Goal: Task Accomplishment & Management: Complete application form

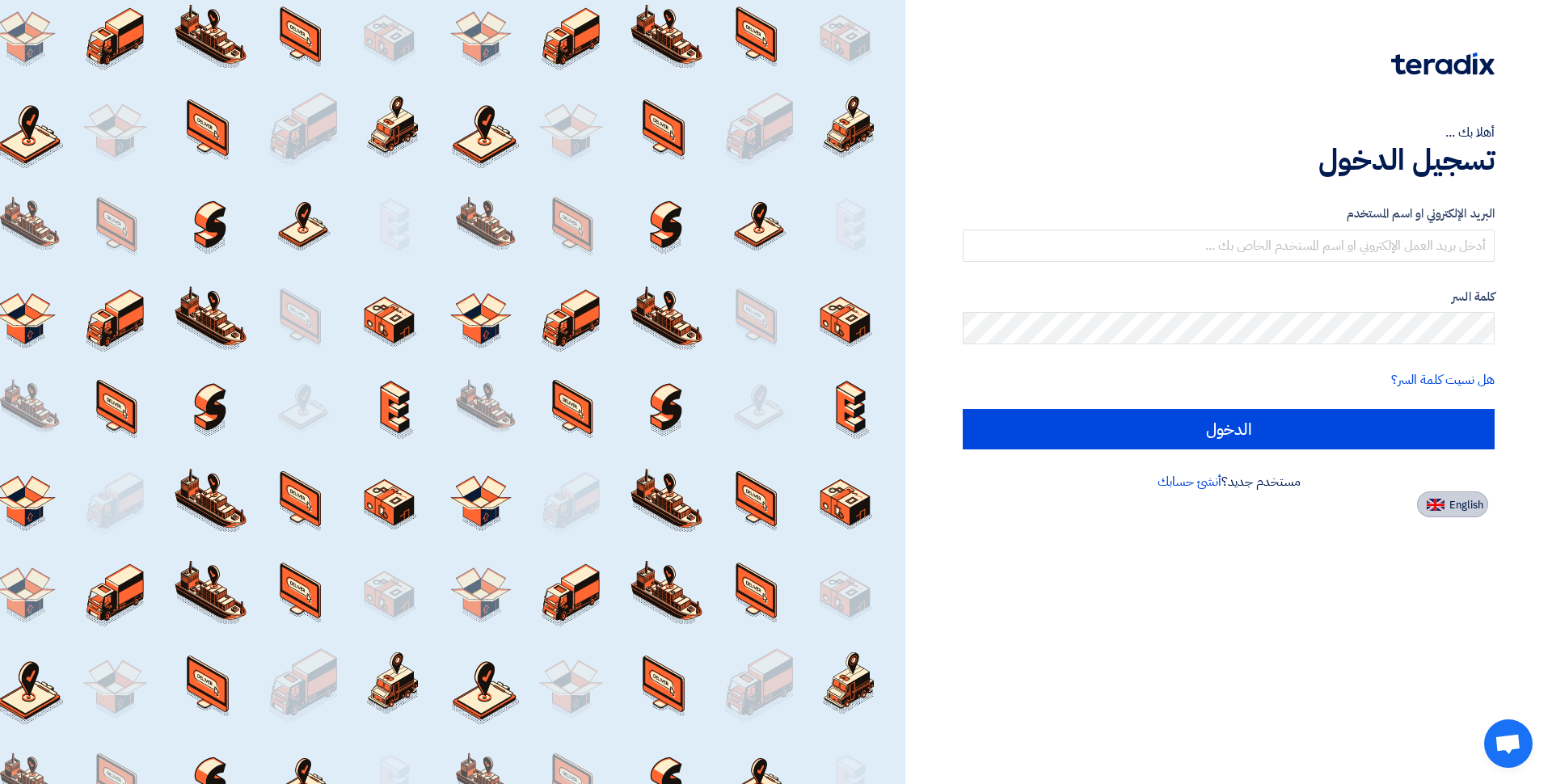
click at [1465, 503] on span "English" at bounding box center [1466, 505] width 34 height 11
type input "Sign in"
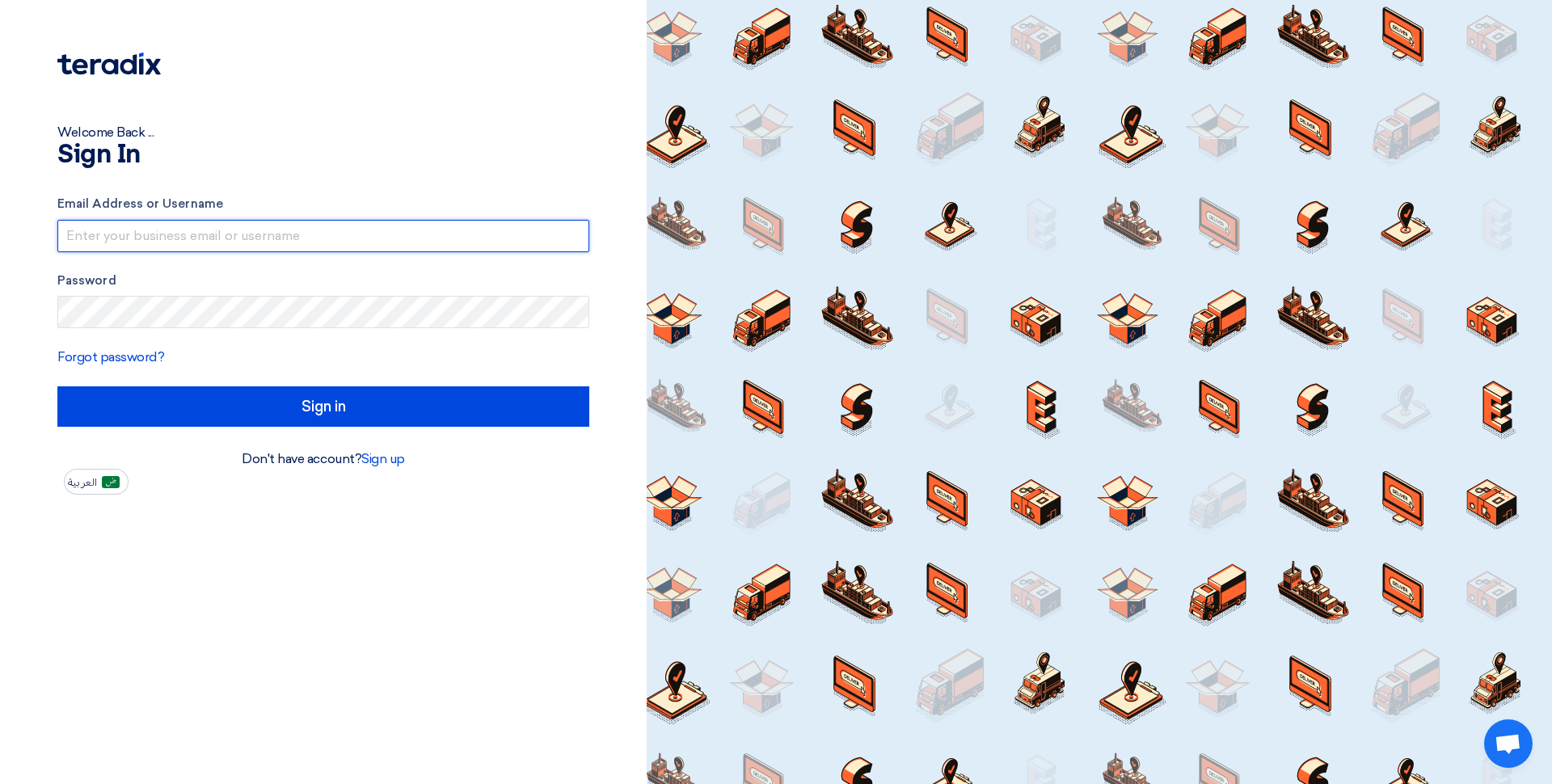
click at [192, 235] on input "text" at bounding box center [323, 236] width 532 height 33
type input "qamer.hanif@elbow45.com"
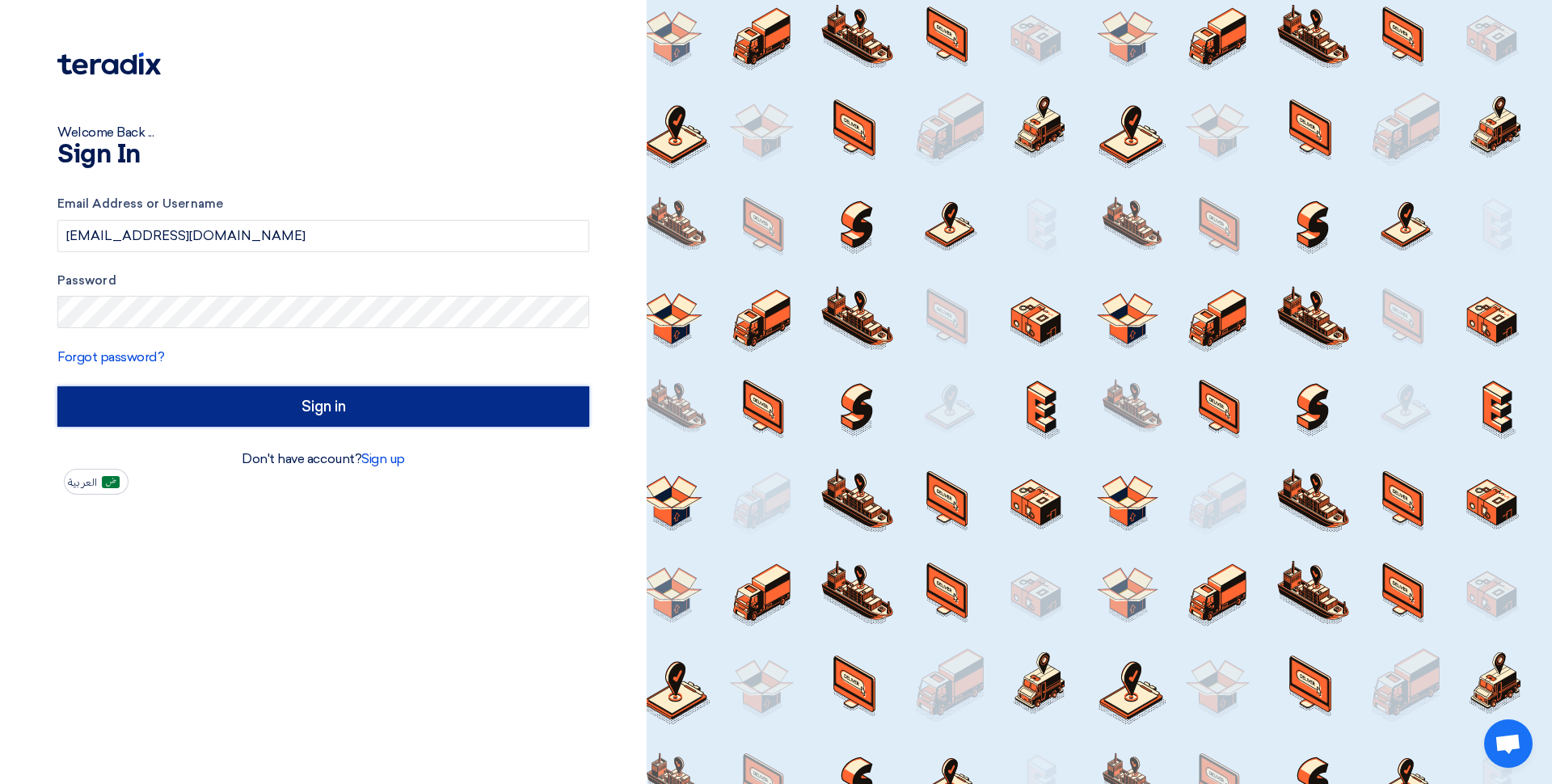
click at [283, 396] on input "Sign in" at bounding box center [323, 406] width 532 height 40
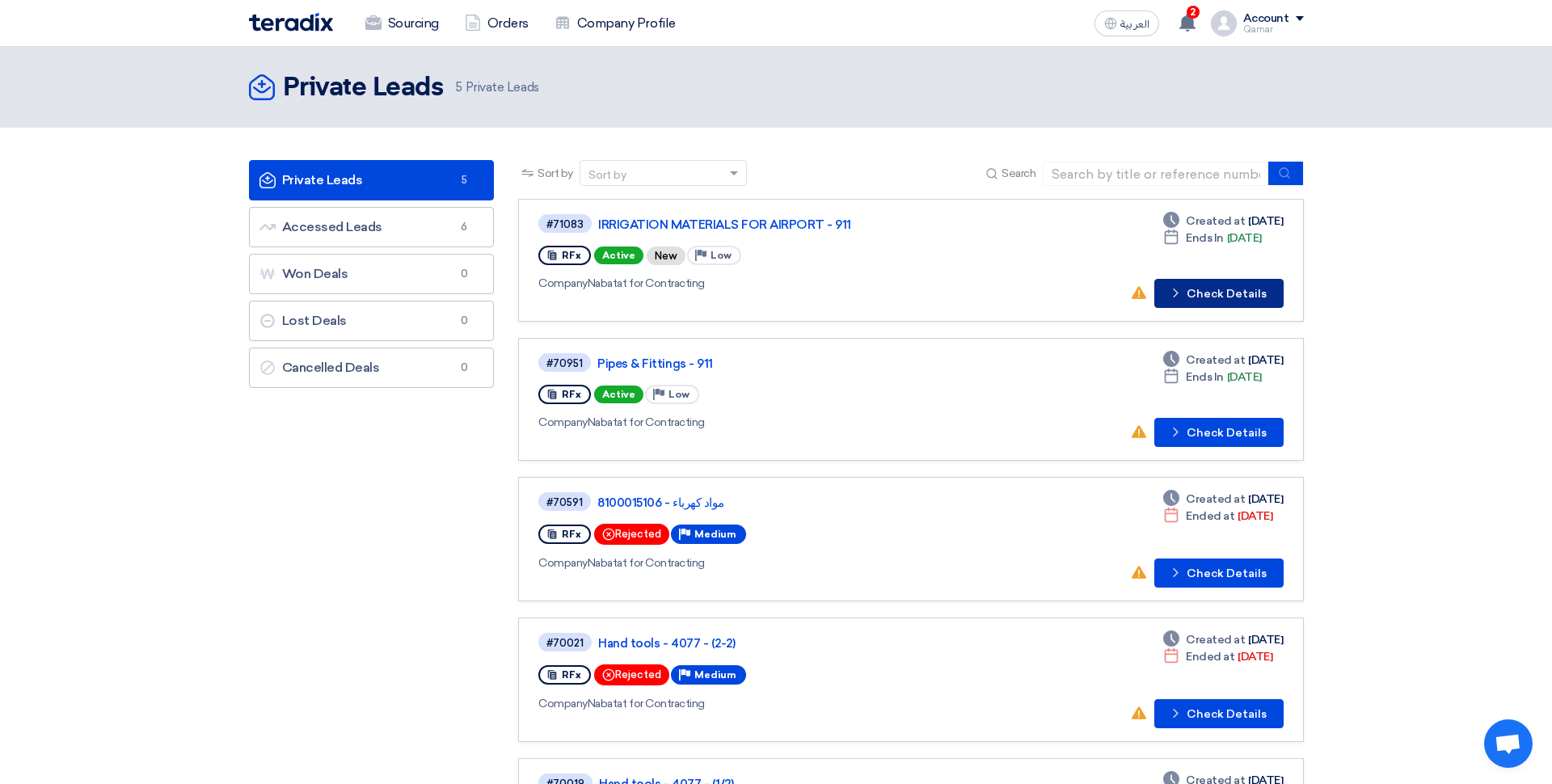
click at [1227, 293] on button "Check details Check Details" at bounding box center [1219, 293] width 129 height 29
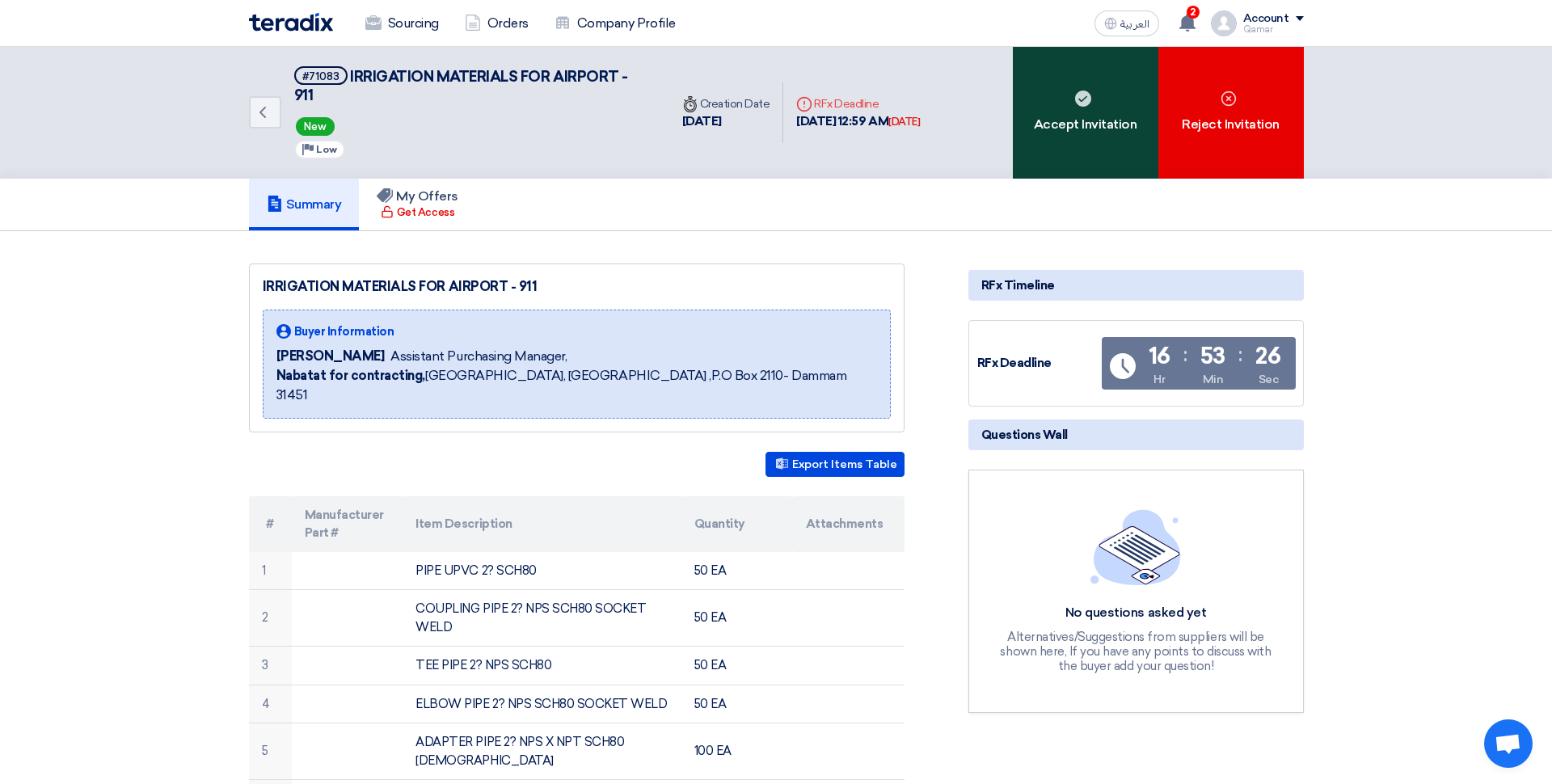
click at [1077, 135] on div "Accept Invitation" at bounding box center [1086, 113] width 145 height 132
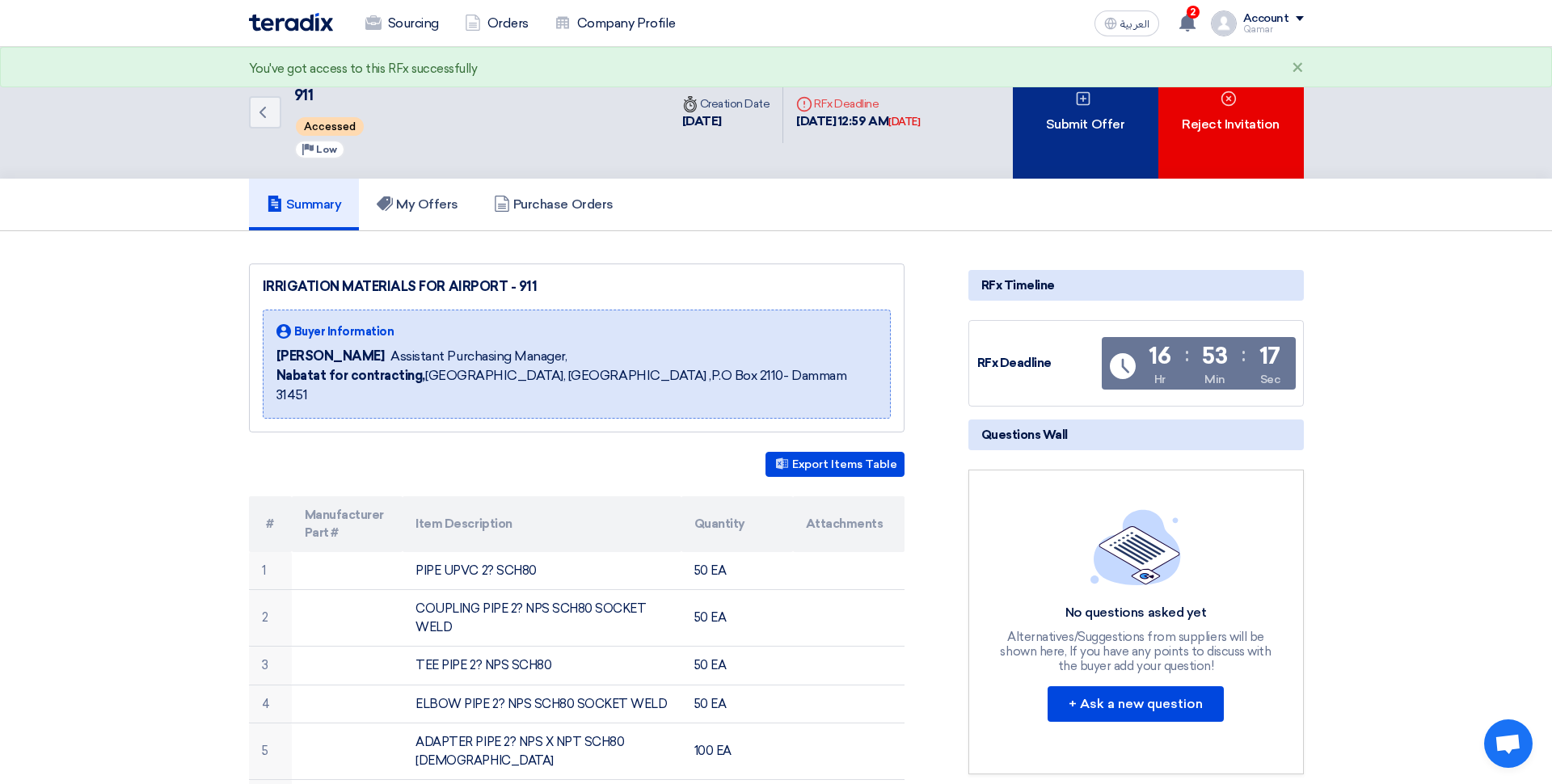
click at [1094, 143] on div "Submit Offer" at bounding box center [1086, 113] width 145 height 132
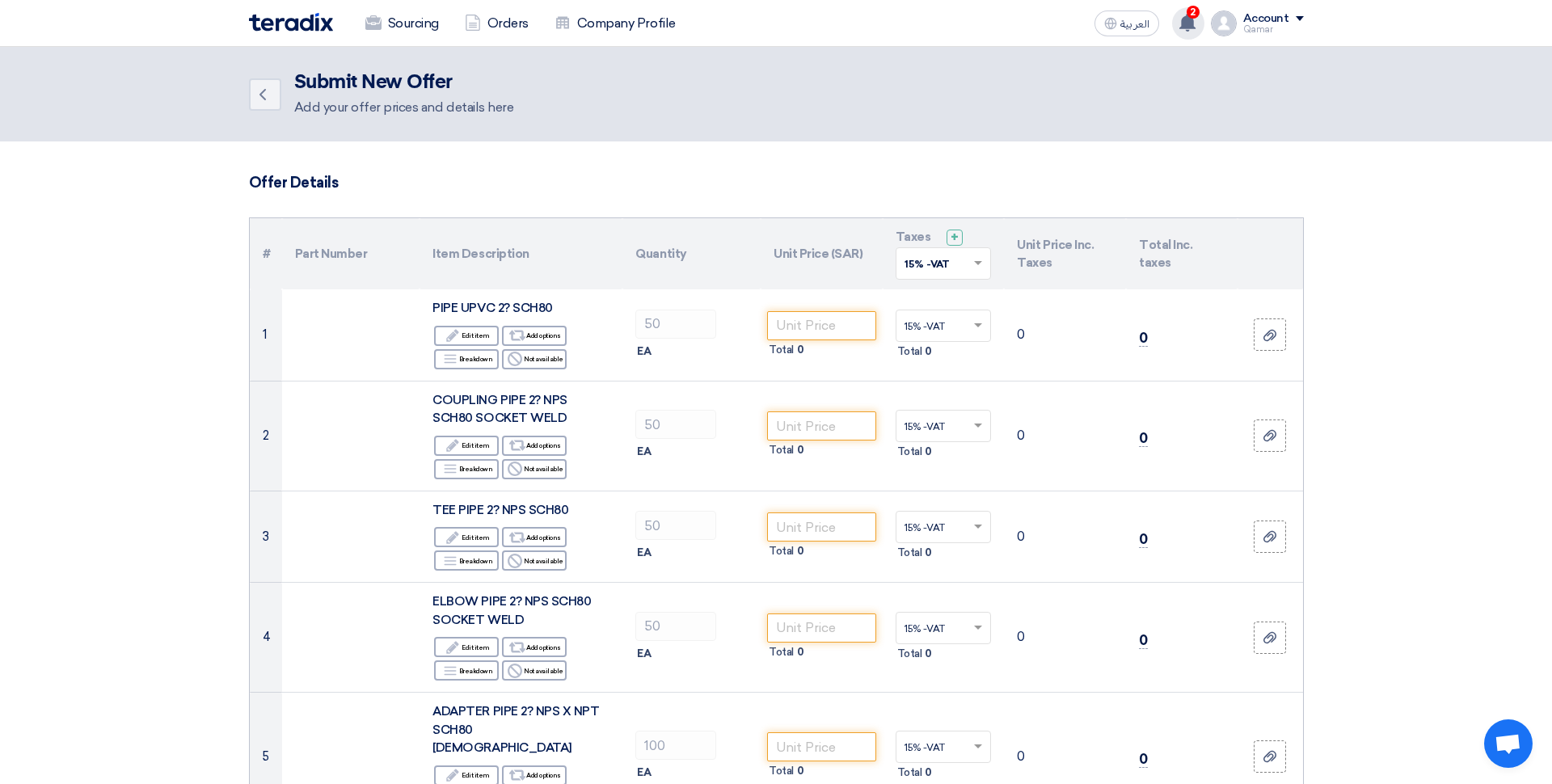
click at [1195, 12] on span "2" at bounding box center [1193, 12] width 13 height 13
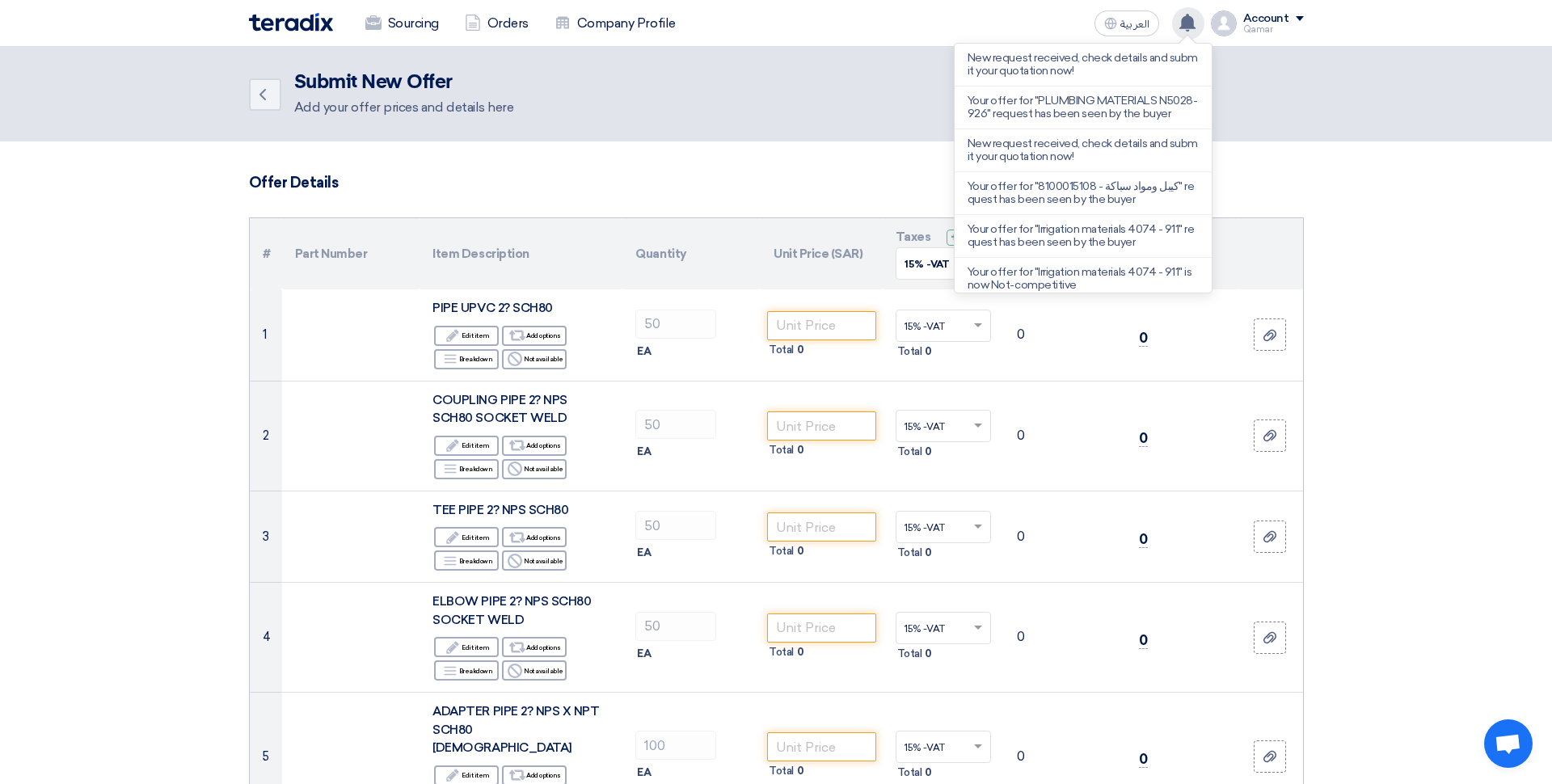
click at [803, 94] on div "Back Submit New Offer Add your offer prices and details here" at bounding box center [776, 94] width 1055 height 46
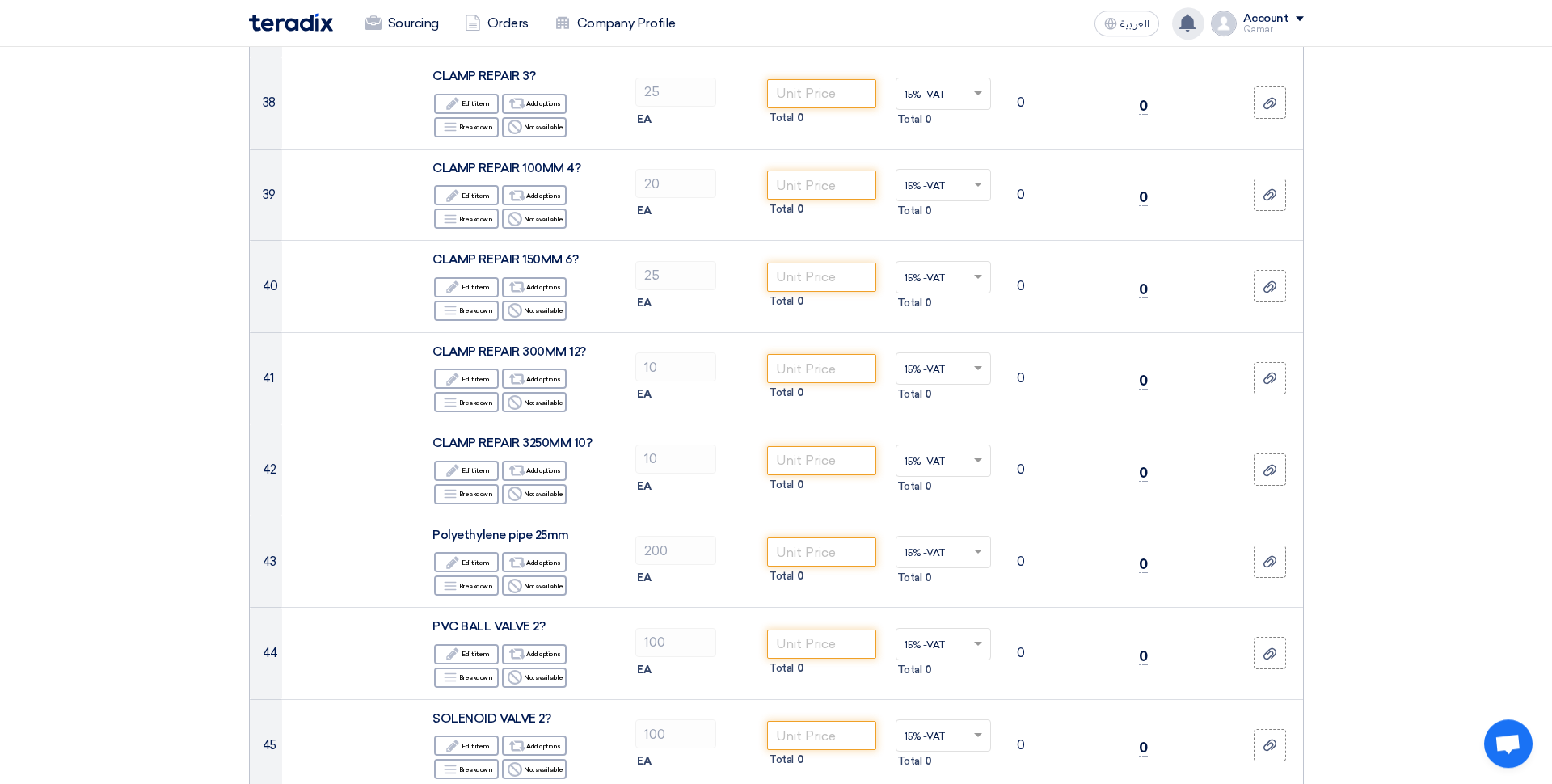
scroll to position [4236, 0]
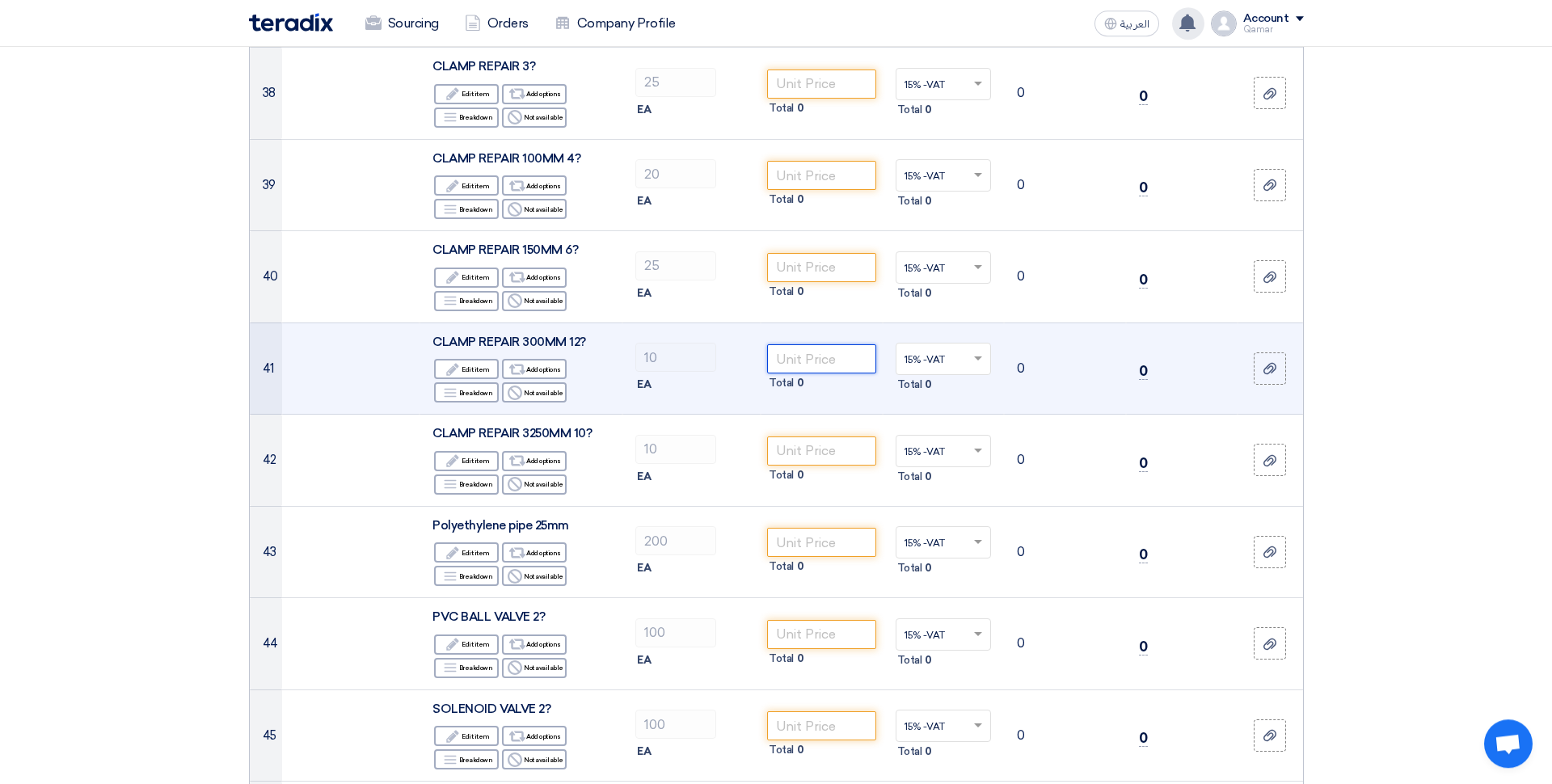
click at [820, 344] on input "number" at bounding box center [821, 359] width 109 height 29
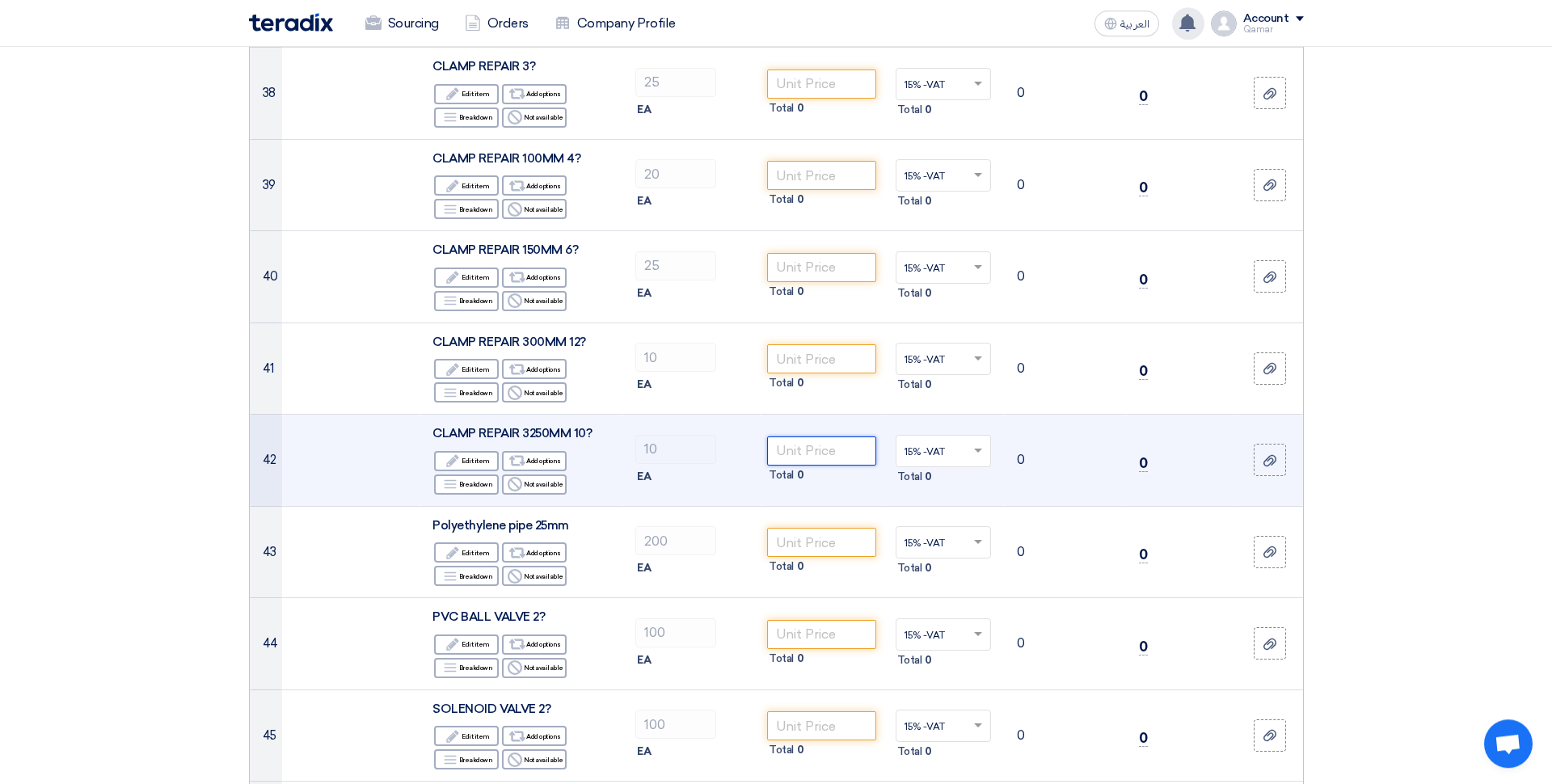
click at [824, 436] on input "number" at bounding box center [821, 451] width 109 height 29
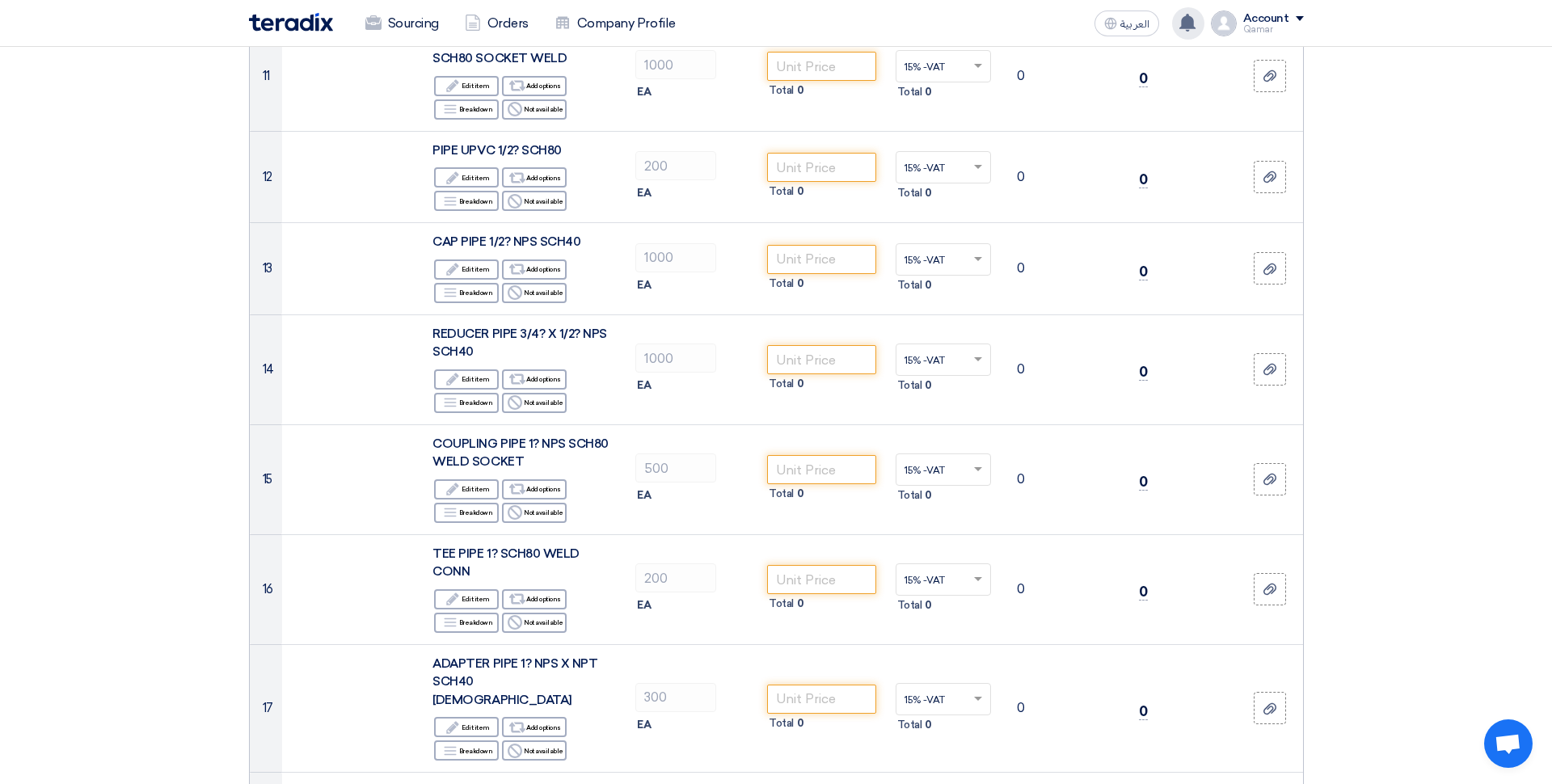
scroll to position [1350, 0]
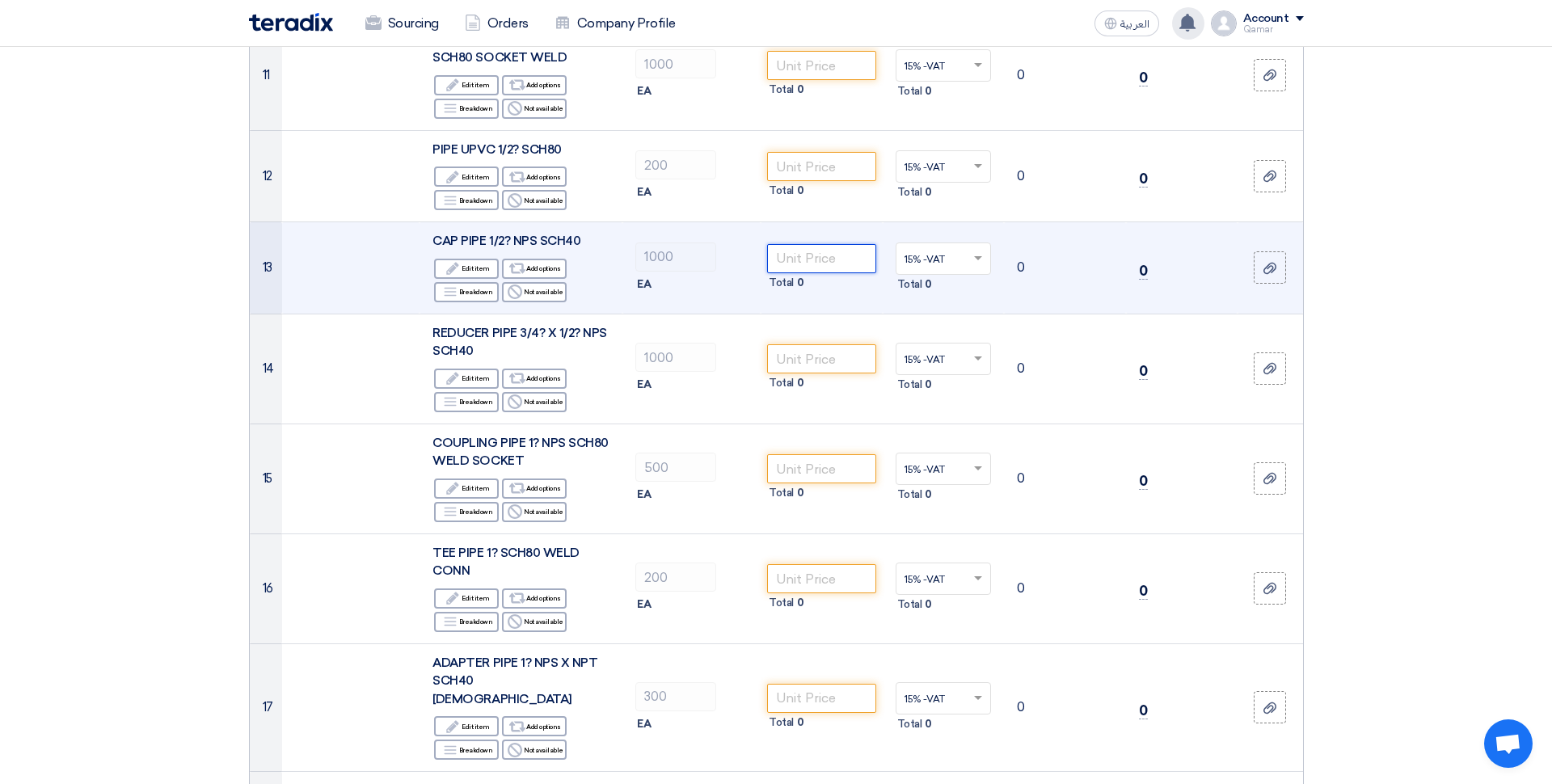
click at [814, 245] on input "number" at bounding box center [821, 259] width 109 height 29
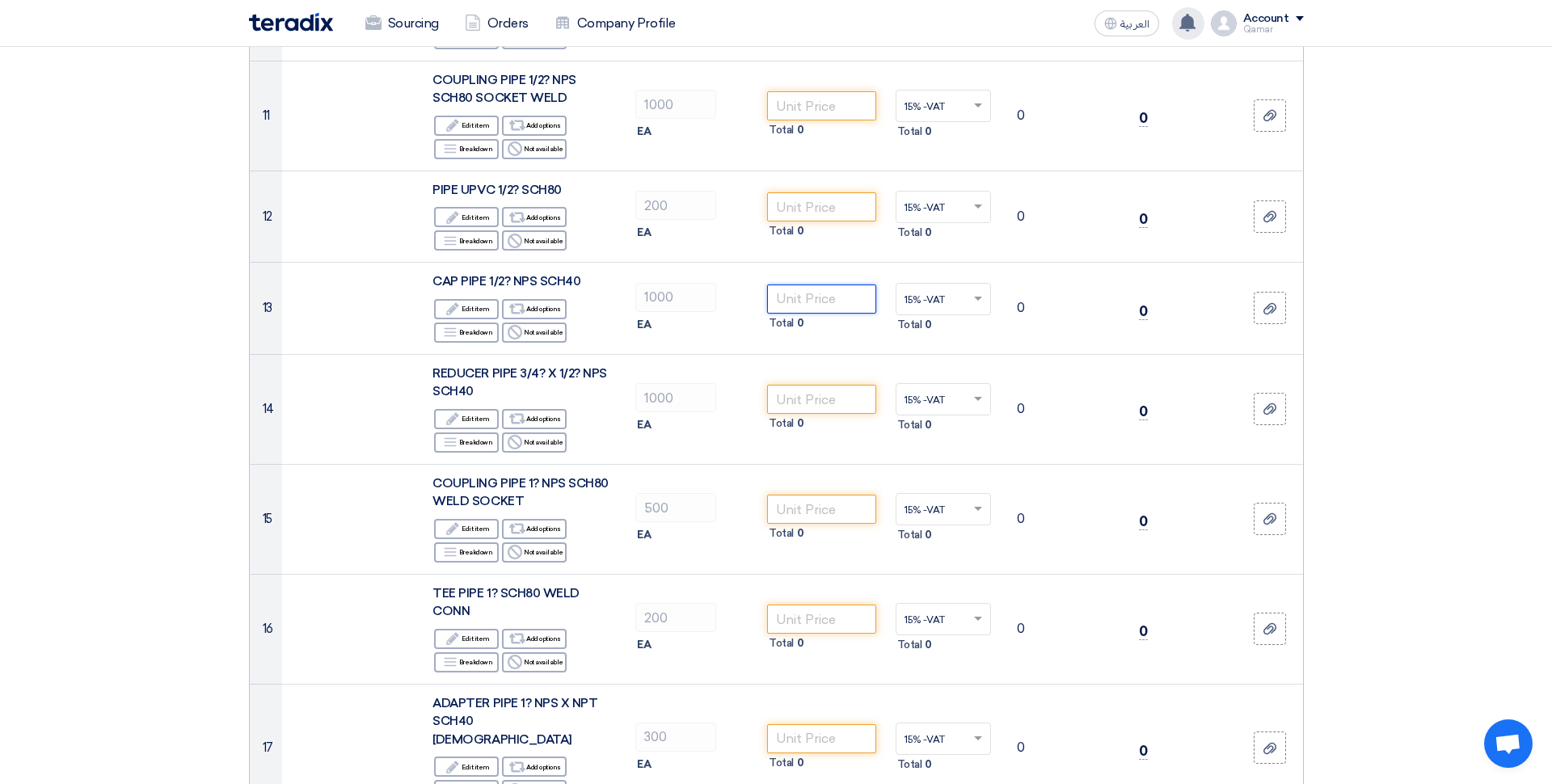
scroll to position [0, 0]
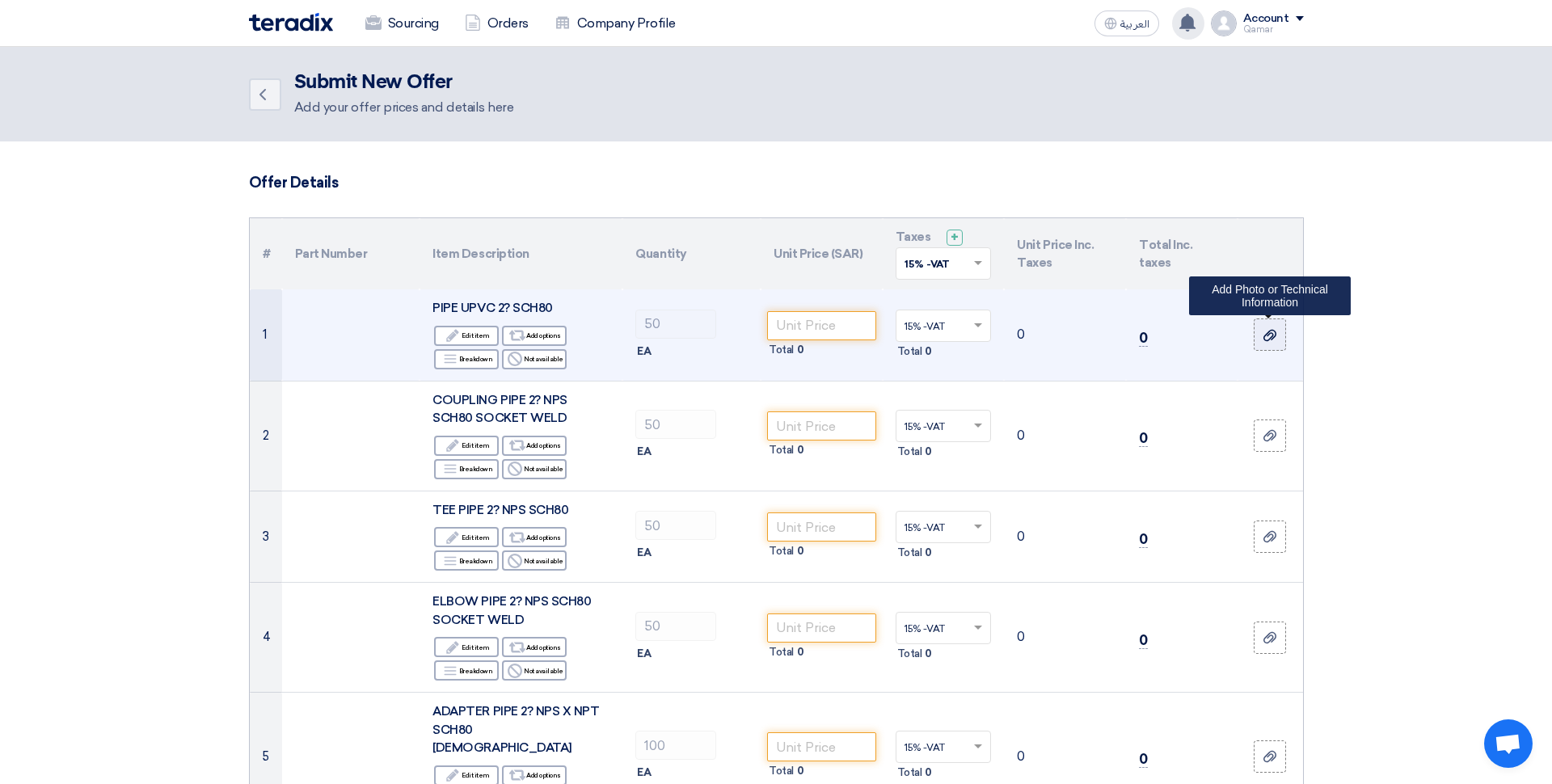
click at [1280, 336] on label at bounding box center [1270, 335] width 33 height 33
click at [0, 0] on input "file" at bounding box center [0, 0] width 0 height 0
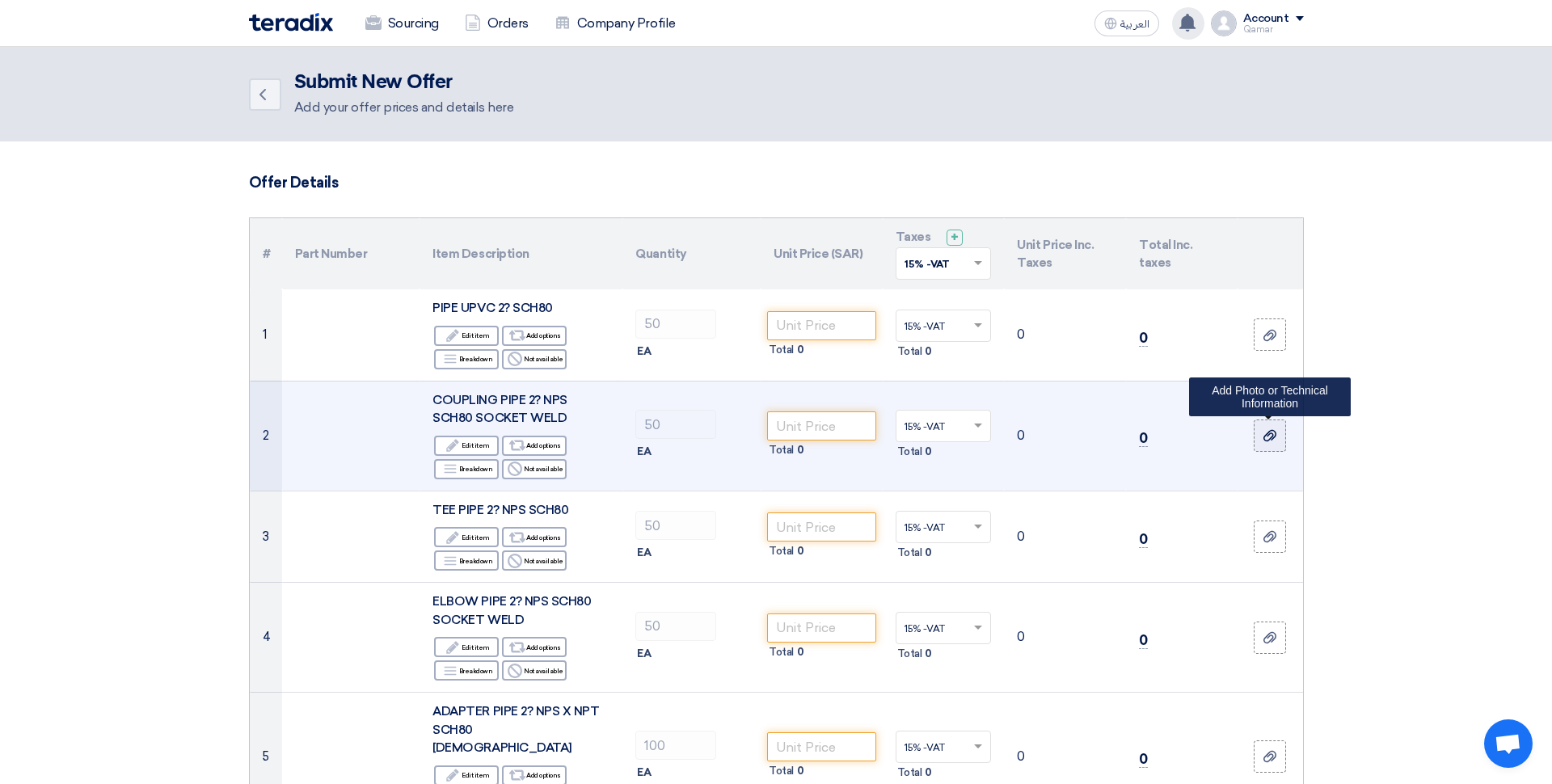
click at [1270, 438] on use at bounding box center [1270, 435] width 13 height 11
click at [0, 0] on input "file" at bounding box center [0, 0] width 0 height 0
